Goal: Task Accomplishment & Management: Complete application form

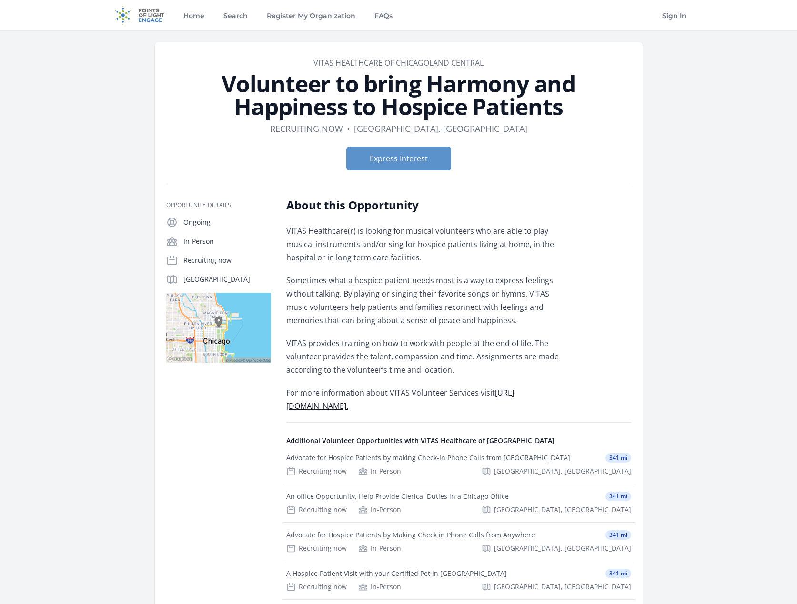
click at [278, 93] on h1 "Volunteer to bring Harmony and Happiness to Hospice Patients" at bounding box center [398, 95] width 465 height 46
click at [264, 84] on h1 "Volunteer to bring Harmony and Happiness to Hospice Patients" at bounding box center [398, 95] width 465 height 46
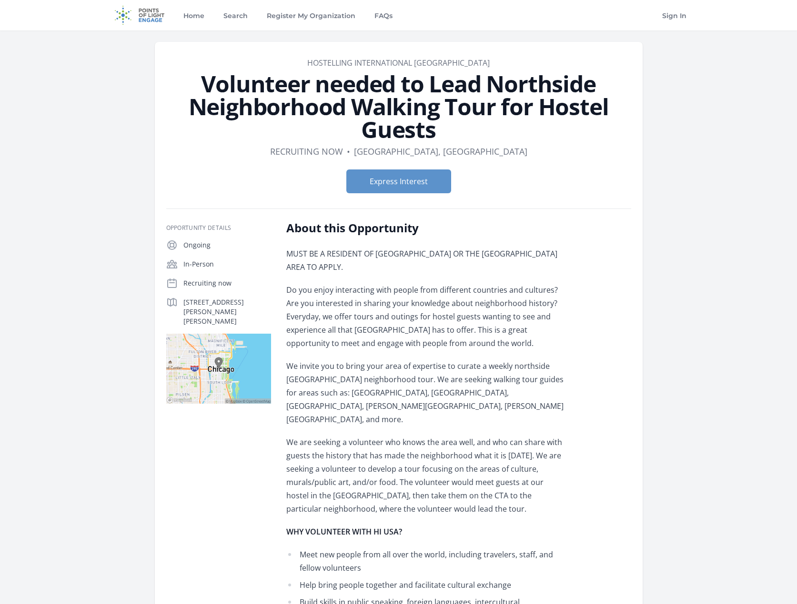
click at [337, 231] on h2 "About this Opportunity" at bounding box center [425, 227] width 279 height 15
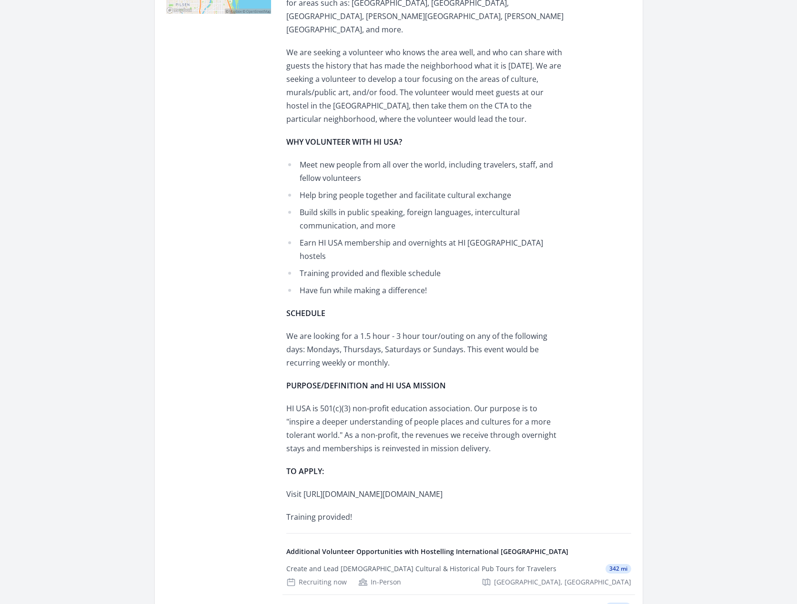
scroll to position [429, 0]
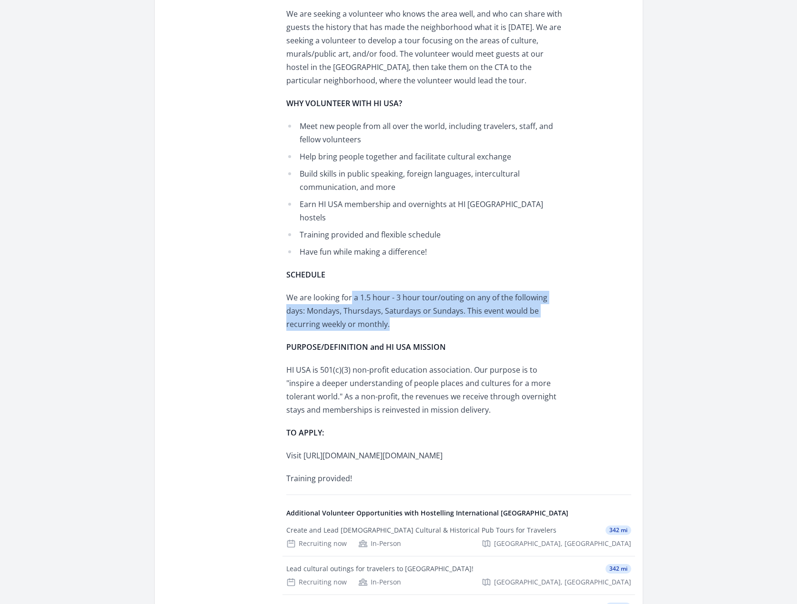
drag, startPoint x: 350, startPoint y: 261, endPoint x: 452, endPoint y: 280, distance: 104.0
click at [452, 291] on p "We are looking for a 1.5 hour - 3 hour tour/outing on any of the following days…" at bounding box center [425, 311] width 279 height 40
drag, startPoint x: 449, startPoint y: 284, endPoint x: 430, endPoint y: 243, distance: 45.4
click at [430, 243] on div "MUST BE A RESIDENT OF CHICAGO OR THE CHICAGO AREA TO APPLY. Do you enjoy intera…" at bounding box center [425, 152] width 279 height 667
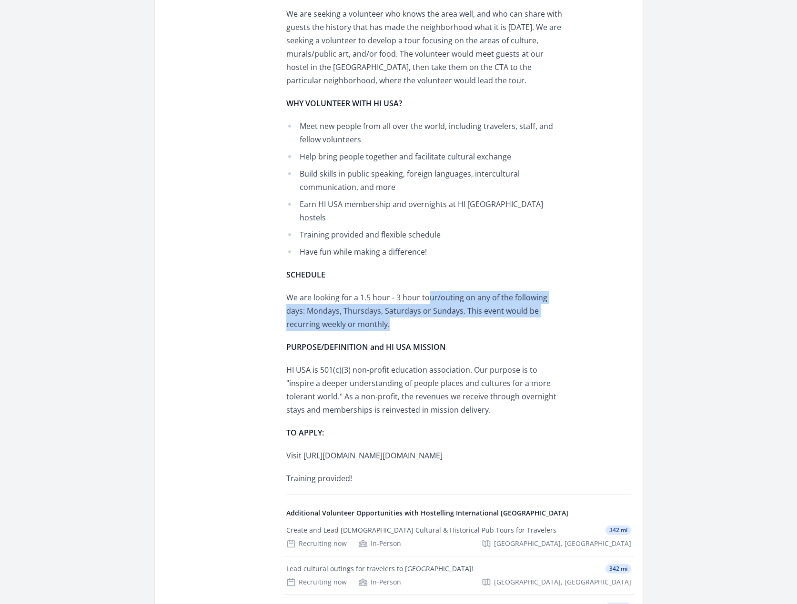
click at [430, 243] on div "MUST BE A RESIDENT OF CHICAGO OR THE CHICAGO AREA TO APPLY. Do you enjoy intera…" at bounding box center [425, 152] width 279 height 667
drag, startPoint x: 420, startPoint y: 288, endPoint x: 397, endPoint y: 250, distance: 43.8
click at [397, 250] on div "MUST BE A RESIDENT OF CHICAGO OR THE CHICAGO AREA TO APPLY. Do you enjoy intera…" at bounding box center [425, 152] width 279 height 667
drag, startPoint x: 396, startPoint y: 238, endPoint x: 418, endPoint y: 297, distance: 62.8
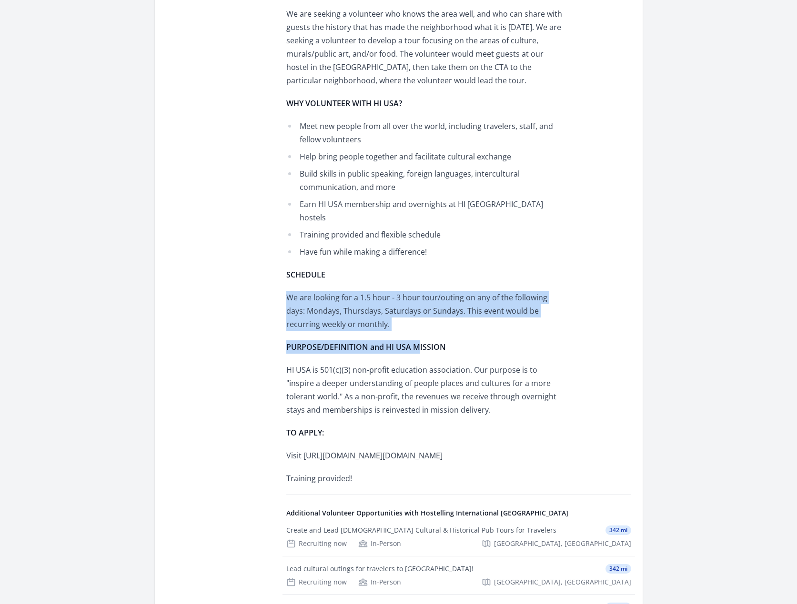
click at [418, 297] on div "MUST BE A RESIDENT OF CHICAGO OR THE CHICAGO AREA TO APPLY. Do you enjoy intera…" at bounding box center [425, 152] width 279 height 667
drag, startPoint x: 390, startPoint y: 232, endPoint x: 395, endPoint y: 282, distance: 50.3
click at [395, 282] on div "MUST BE A RESIDENT OF CHICAGO OR THE CHICAGO AREA TO APPLY. Do you enjoy intera…" at bounding box center [425, 152] width 279 height 667
click at [395, 291] on p "We are looking for a 1.5 hour - 3 hour tour/outing on any of the following days…" at bounding box center [425, 311] width 279 height 40
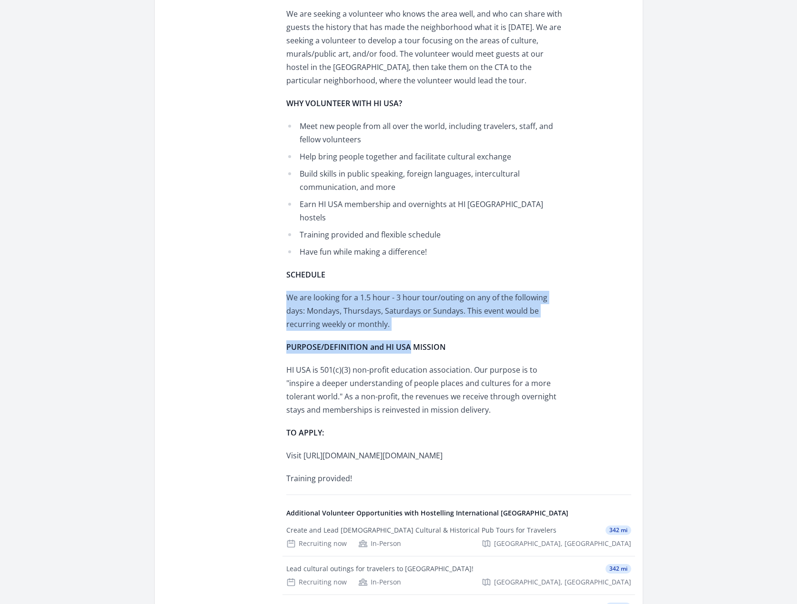
drag, startPoint x: 391, startPoint y: 236, endPoint x: 408, endPoint y: 292, distance: 58.2
click at [408, 292] on div "MUST BE A RESIDENT OF CHICAGO OR THE CHICAGO AREA TO APPLY. Do you enjoy intera…" at bounding box center [425, 152] width 279 height 667
drag, startPoint x: 399, startPoint y: 279, endPoint x: 405, endPoint y: 236, distance: 42.8
click at [405, 236] on div "MUST BE A RESIDENT OF CHICAGO OR THE CHICAGO AREA TO APPLY. Do you enjoy intera…" at bounding box center [425, 152] width 279 height 667
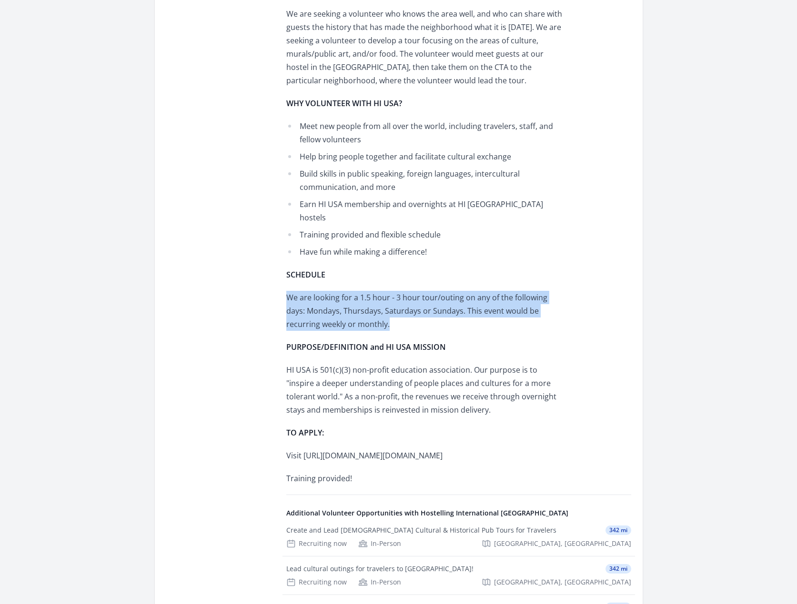
click at [405, 268] on p "SCHEDULE" at bounding box center [425, 274] width 279 height 13
drag, startPoint x: 405, startPoint y: 236, endPoint x: 424, endPoint y: 289, distance: 55.6
click at [424, 289] on div "MUST BE A RESIDENT OF CHICAGO OR THE CHICAGO AREA TO APPLY. Do you enjoy intera…" at bounding box center [425, 152] width 279 height 667
click at [424, 291] on p "We are looking for a 1.5 hour - 3 hour tour/outing on any of the following days…" at bounding box center [425, 311] width 279 height 40
drag, startPoint x: 424, startPoint y: 289, endPoint x: 509, endPoint y: 376, distance: 122.2
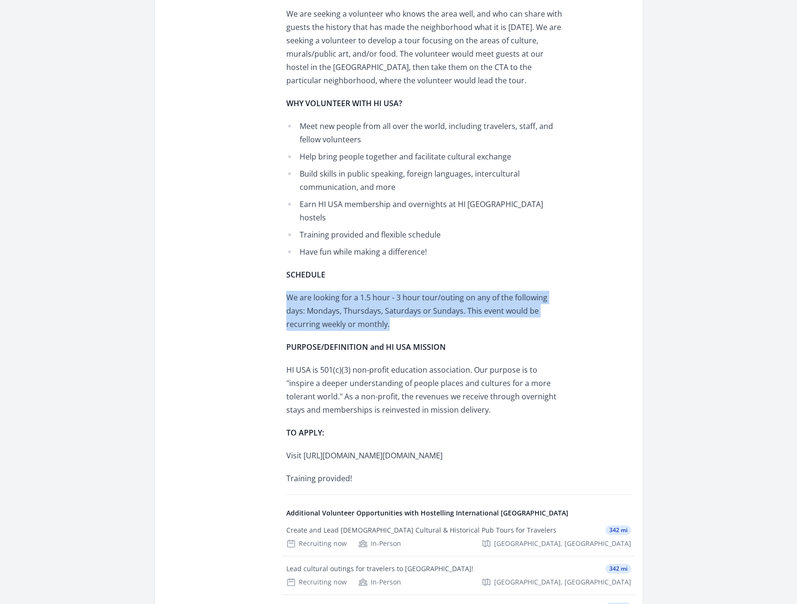
click at [509, 376] on div "MUST BE A RESIDENT OF CHICAGO OR THE CHICAGO AREA TO APPLY. Do you enjoy intera…" at bounding box center [425, 152] width 279 height 667
click at [509, 376] on p "HI USA is 501(c)(3) non-profit education association. Our purpose is to "inspir…" at bounding box center [425, 389] width 279 height 53
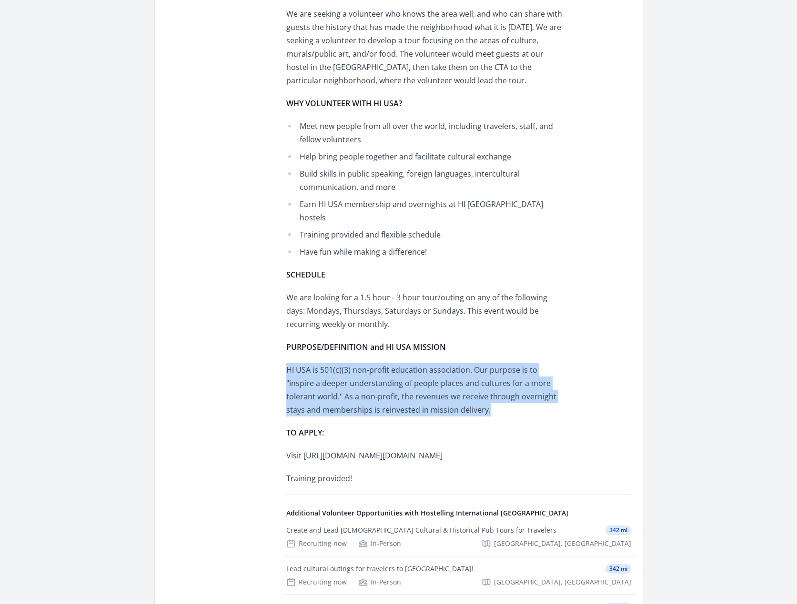
drag, startPoint x: 509, startPoint y: 376, endPoint x: 510, endPoint y: 303, distance: 73.3
click at [510, 303] on div "MUST BE A RESIDENT OF CHICAGO OR THE CHICAGO AREA TO APPLY. Do you enjoy intera…" at bounding box center [425, 152] width 279 height 667
click at [510, 340] on p "PURPOSE/DEFINITION and HI USA MISSION" at bounding box center [425, 346] width 279 height 13
drag, startPoint x: 510, startPoint y: 303, endPoint x: 529, endPoint y: 383, distance: 82.1
click at [529, 383] on div "MUST BE A RESIDENT OF CHICAGO OR THE CHICAGO AREA TO APPLY. Do you enjoy intera…" at bounding box center [425, 152] width 279 height 667
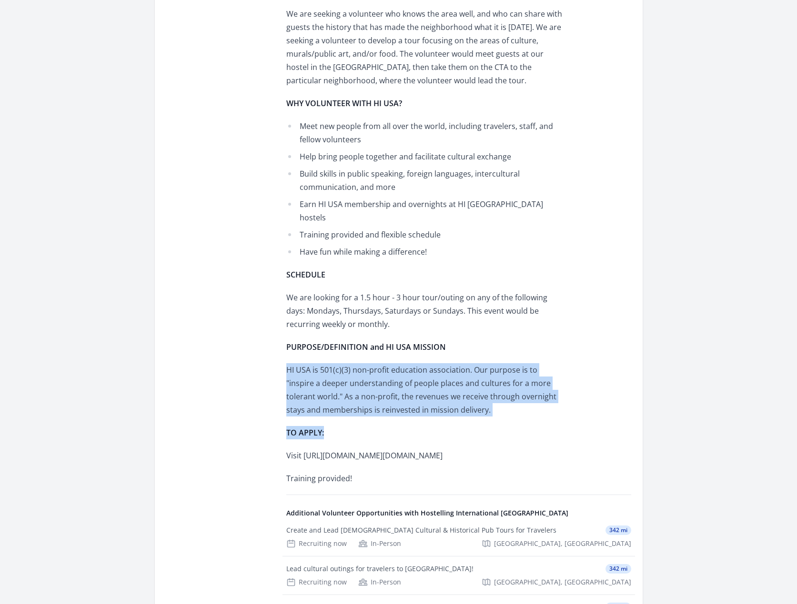
click at [529, 383] on div "MUST BE A RESIDENT OF CHICAGO OR THE CHICAGO AREA TO APPLY. Do you enjoy intera…" at bounding box center [425, 152] width 279 height 667
drag, startPoint x: 519, startPoint y: 371, endPoint x: 497, endPoint y: 313, distance: 62.3
click at [497, 313] on div "MUST BE A RESIDENT OF CHICAGO OR THE CHICAGO AREA TO APPLY. Do you enjoy intera…" at bounding box center [425, 152] width 279 height 667
click at [497, 340] on p "PURPOSE/DEFINITION and HI USA MISSION" at bounding box center [425, 346] width 279 height 13
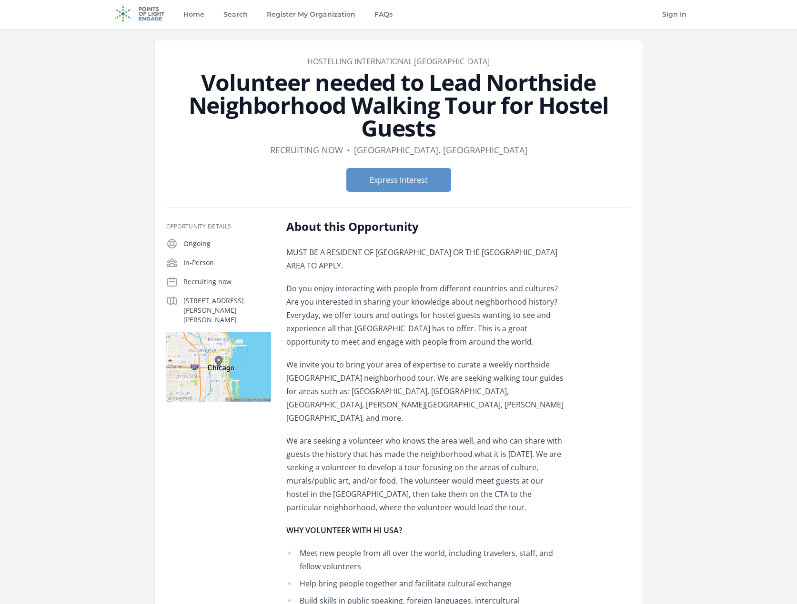
scroll to position [0, 0]
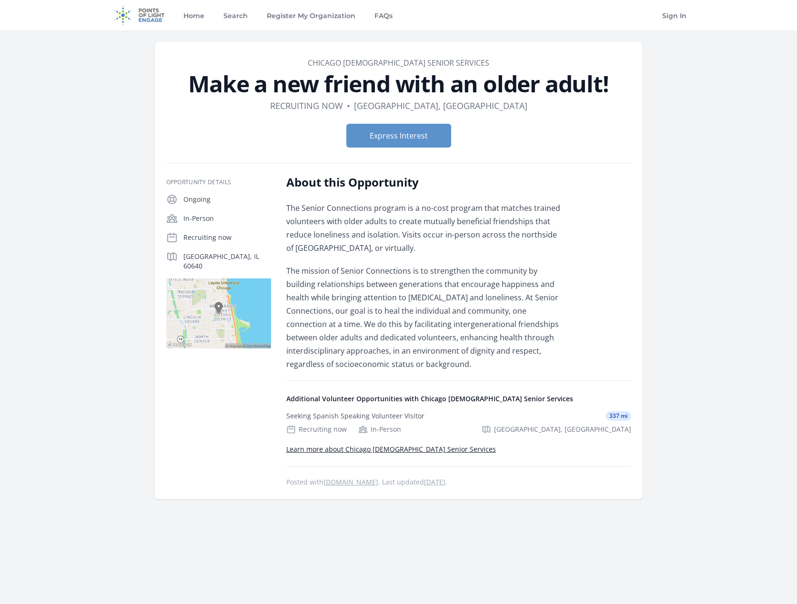
click at [351, 86] on h1 "Make a new friend with an older adult!" at bounding box center [398, 83] width 465 height 23
click at [420, 82] on h1 "Make a new friend with an older adult!" at bounding box center [398, 83] width 465 height 23
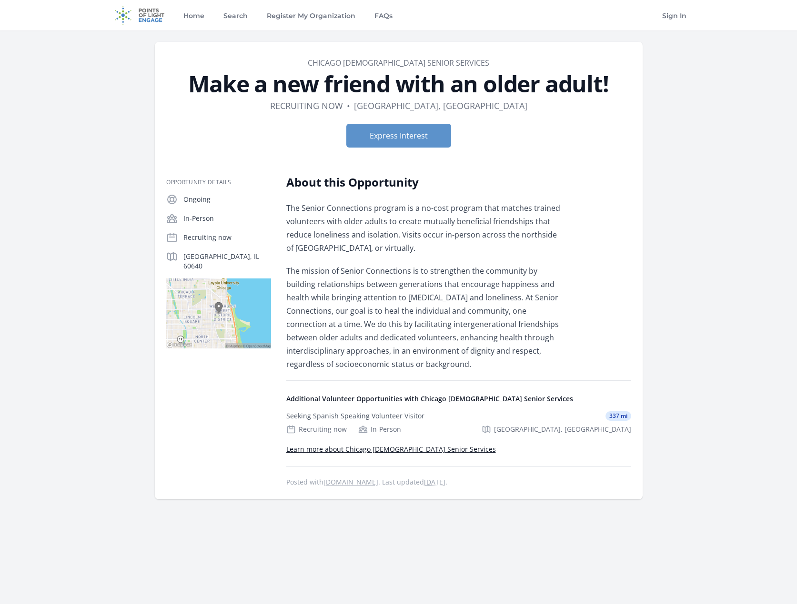
click at [420, 82] on h1 "Make a new friend with an older adult!" at bounding box center [398, 83] width 465 height 23
click at [467, 83] on h1 "Make a new friend with an older adult!" at bounding box center [398, 83] width 465 height 23
click at [524, 83] on h1 "Make a new friend with an older adult!" at bounding box center [398, 83] width 465 height 23
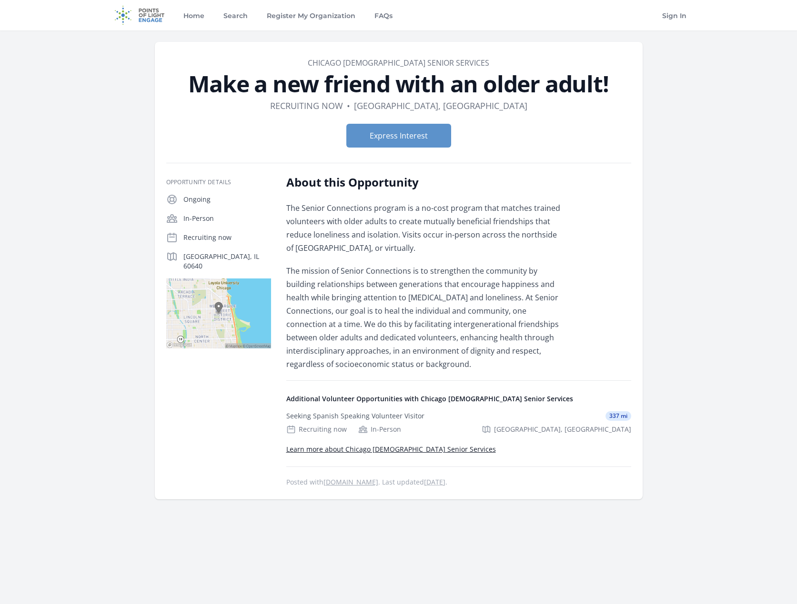
click at [560, 86] on h1 "Make a new friend with an older adult!" at bounding box center [398, 83] width 465 height 23
click at [585, 84] on h1 "Make a new friend with an older adult!" at bounding box center [398, 83] width 465 height 23
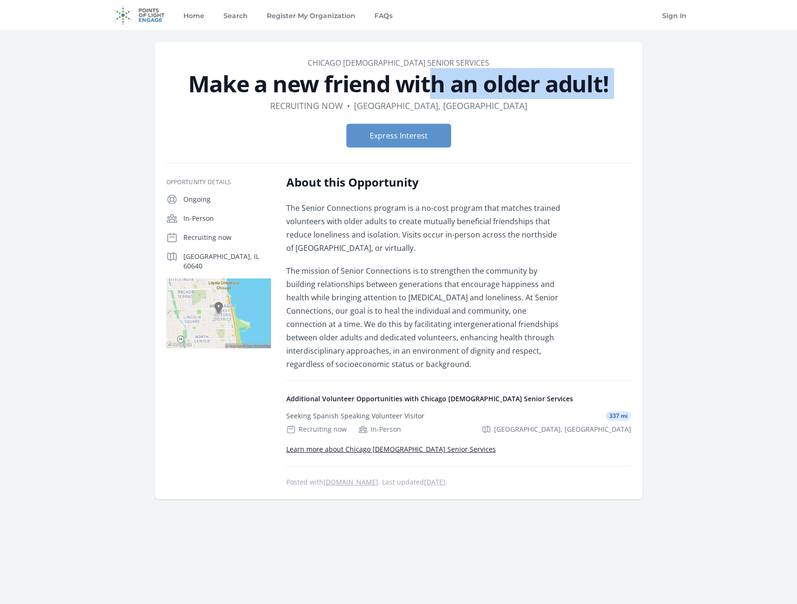
click at [585, 84] on h1 "Make a new friend with an older adult!" at bounding box center [398, 83] width 465 height 23
